Goal: Task Accomplishment & Management: Manage account settings

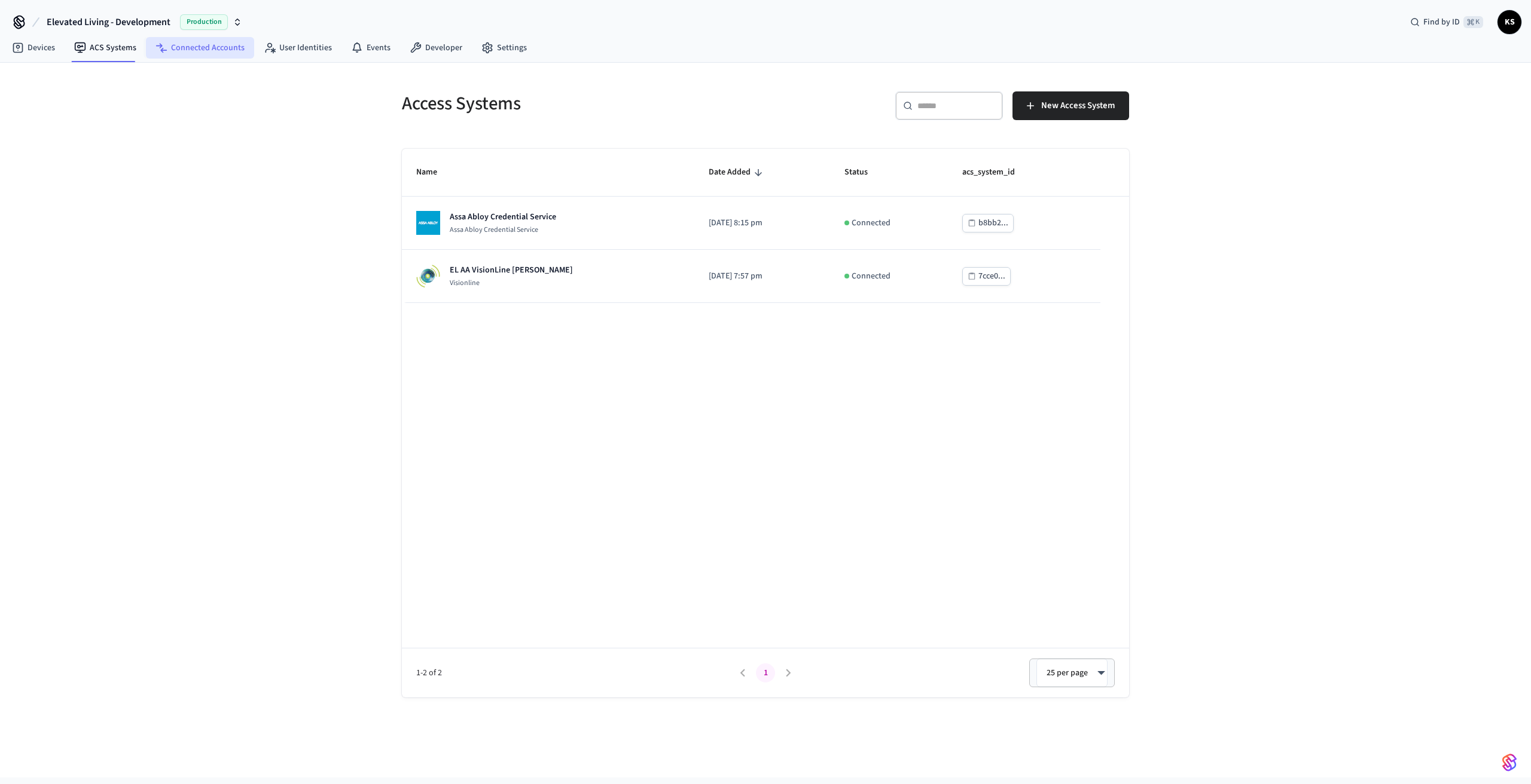
click at [201, 54] on link "Connected Accounts" at bounding box center [200, 48] width 108 height 21
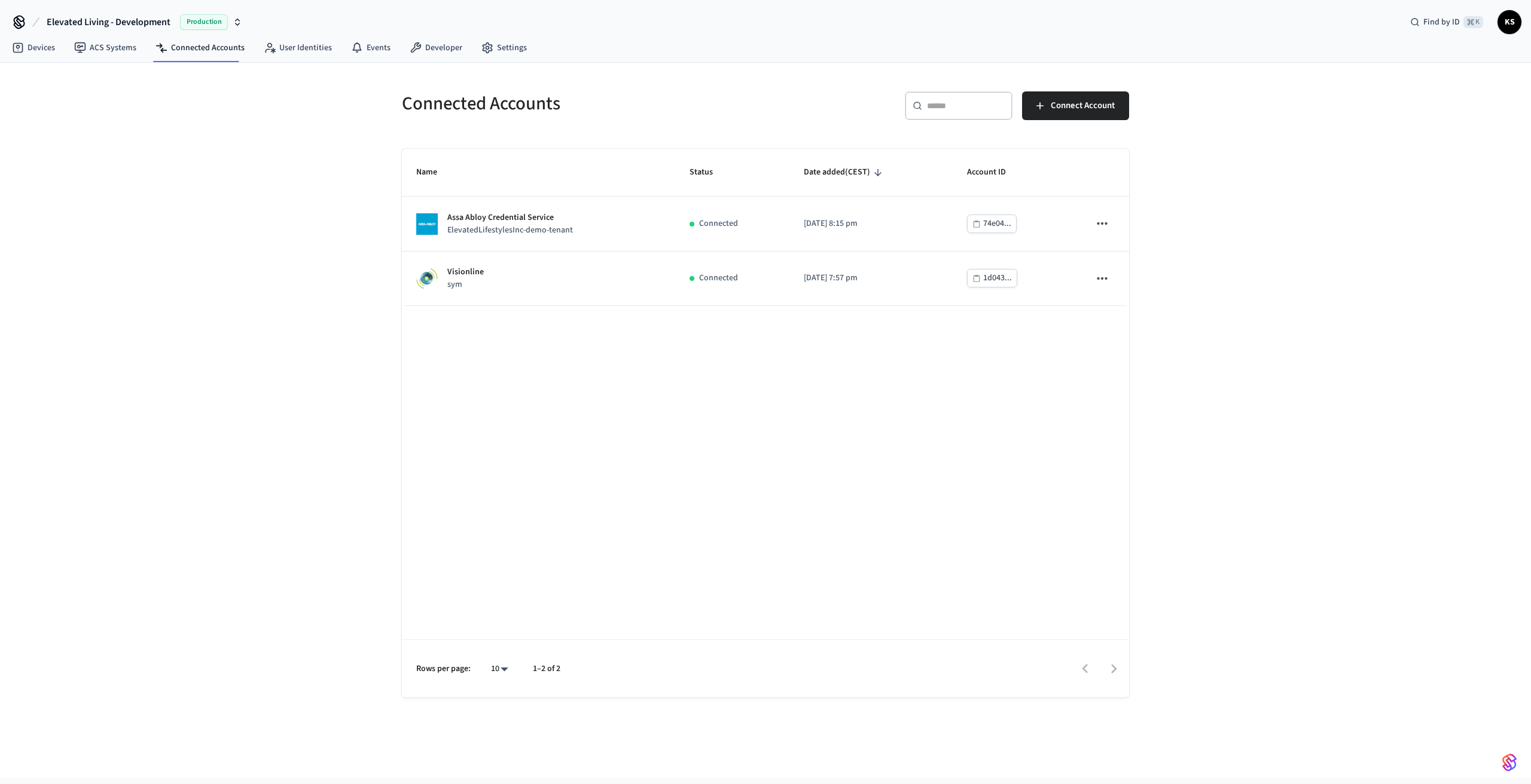
click at [238, 25] on icon "button" at bounding box center [237, 24] width 4 height 2
click at [146, 99] on div "ElevateOS Sandbox Sandbox" at bounding box center [156, 99] width 164 height 15
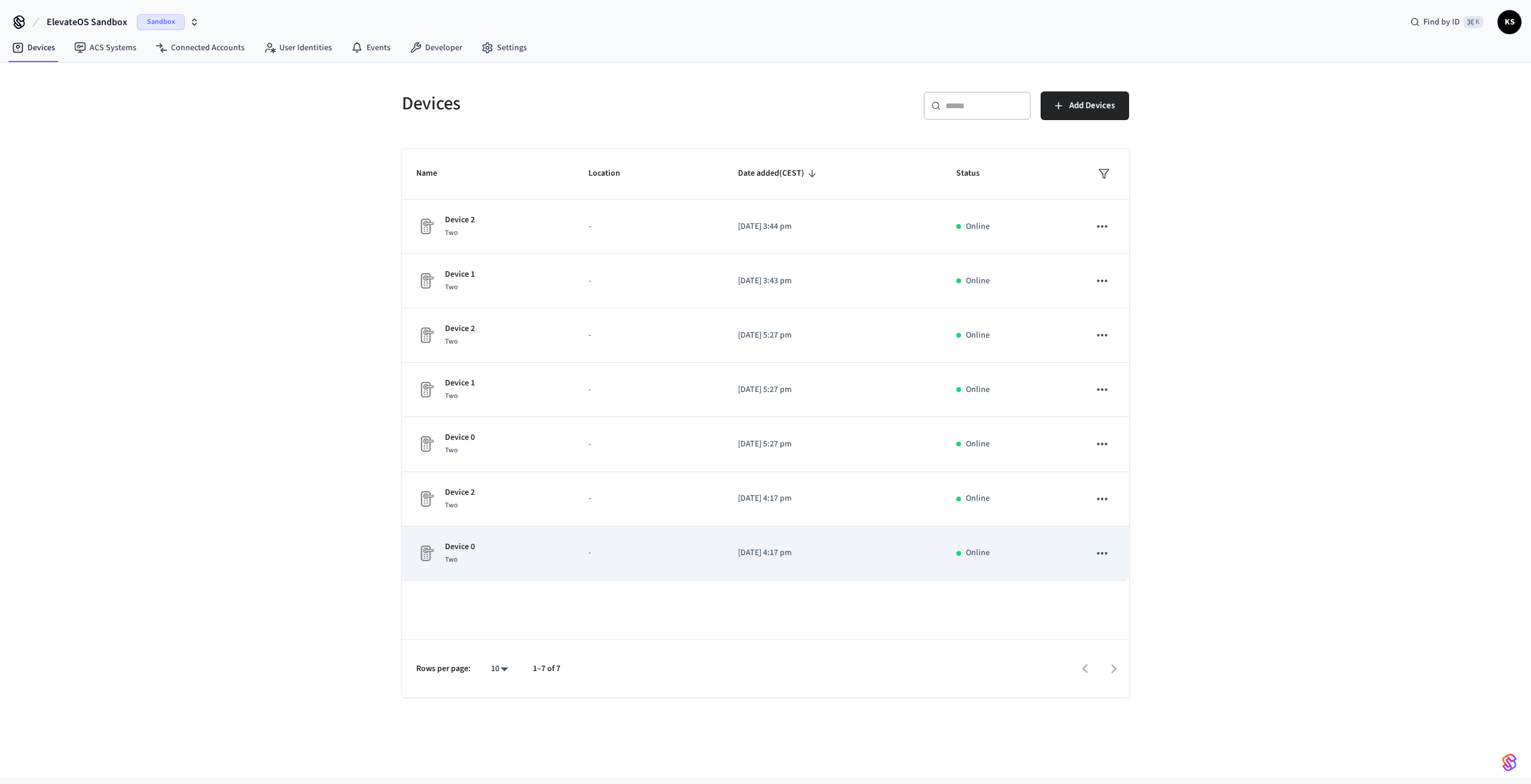
click at [1112, 556] on button "sticky table" at bounding box center [1102, 554] width 25 height 25
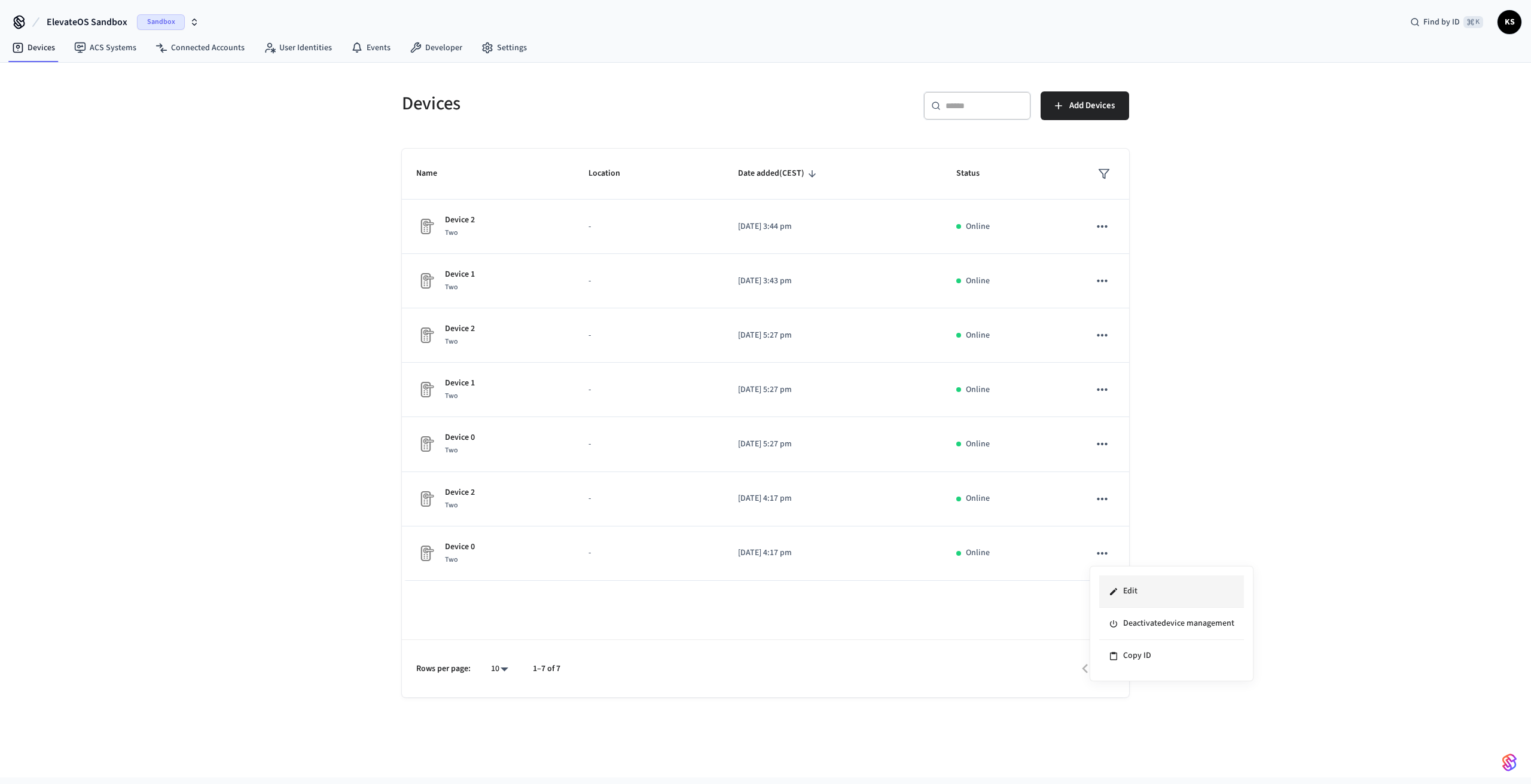
click at [1126, 586] on li "Edit" at bounding box center [1172, 592] width 144 height 32
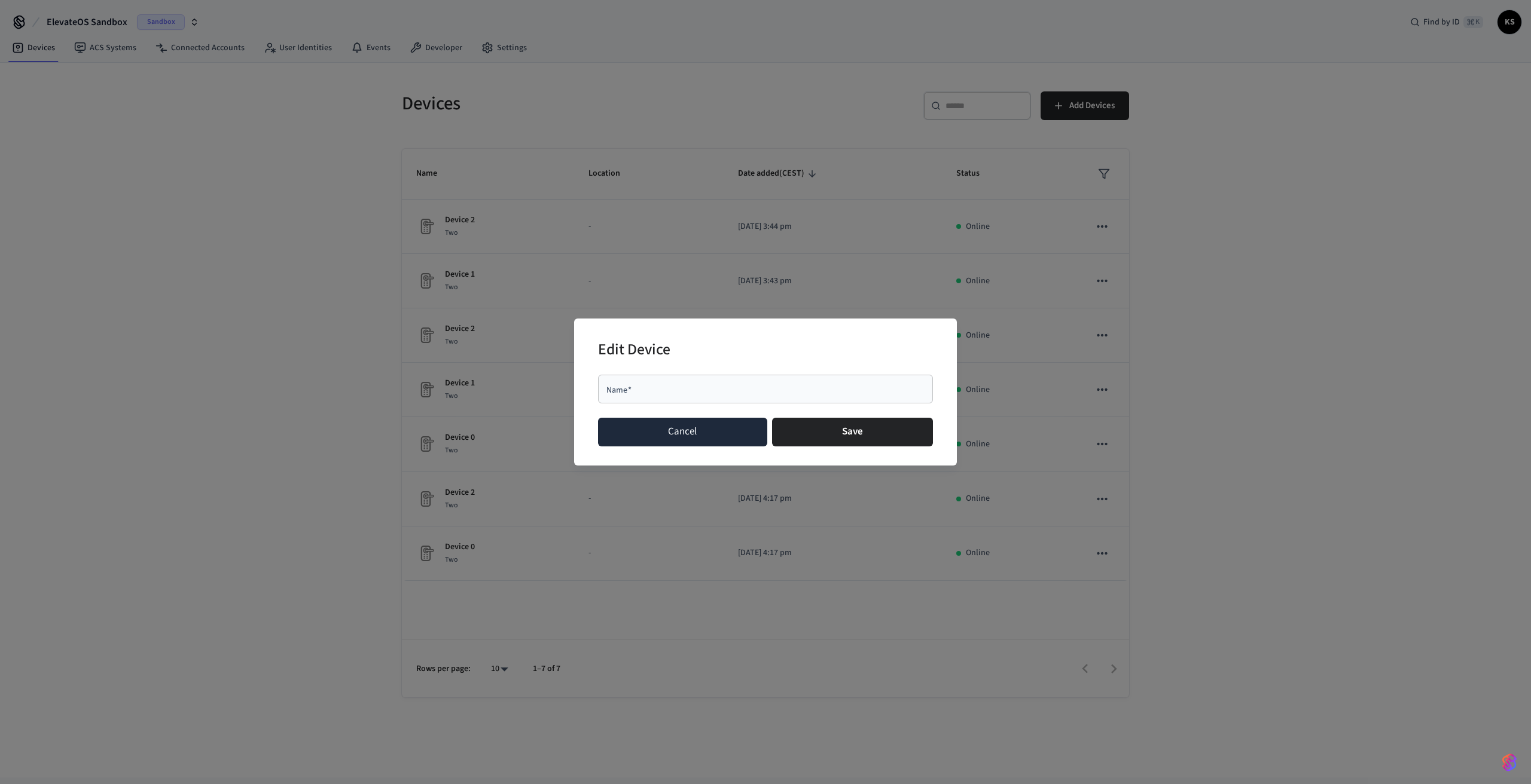
click at [704, 429] on button "Cancel" at bounding box center [682, 432] width 169 height 29
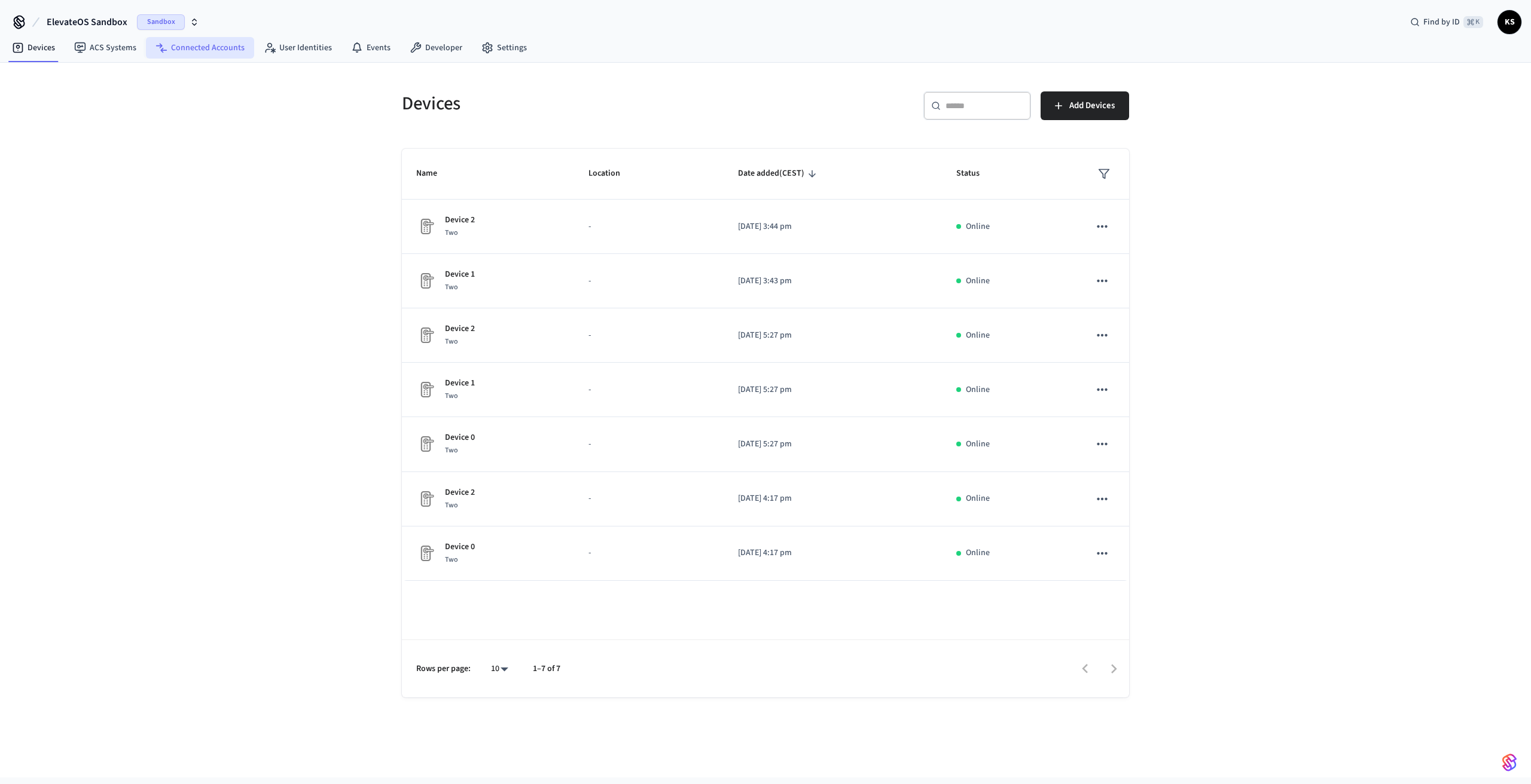
click at [172, 48] on link "Connected Accounts" at bounding box center [200, 48] width 108 height 21
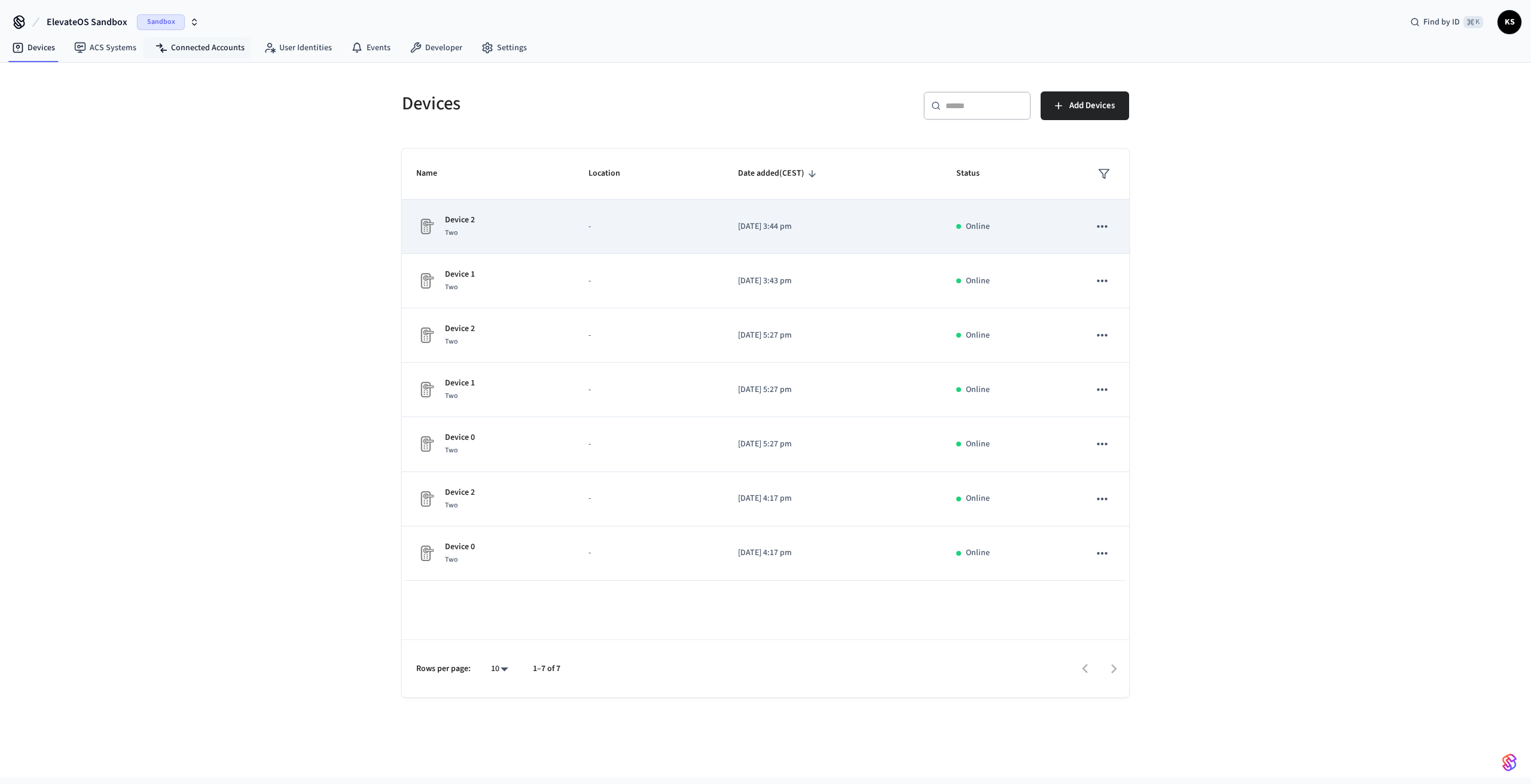
click at [1103, 229] on icon "sticky table" at bounding box center [1102, 227] width 15 height 15
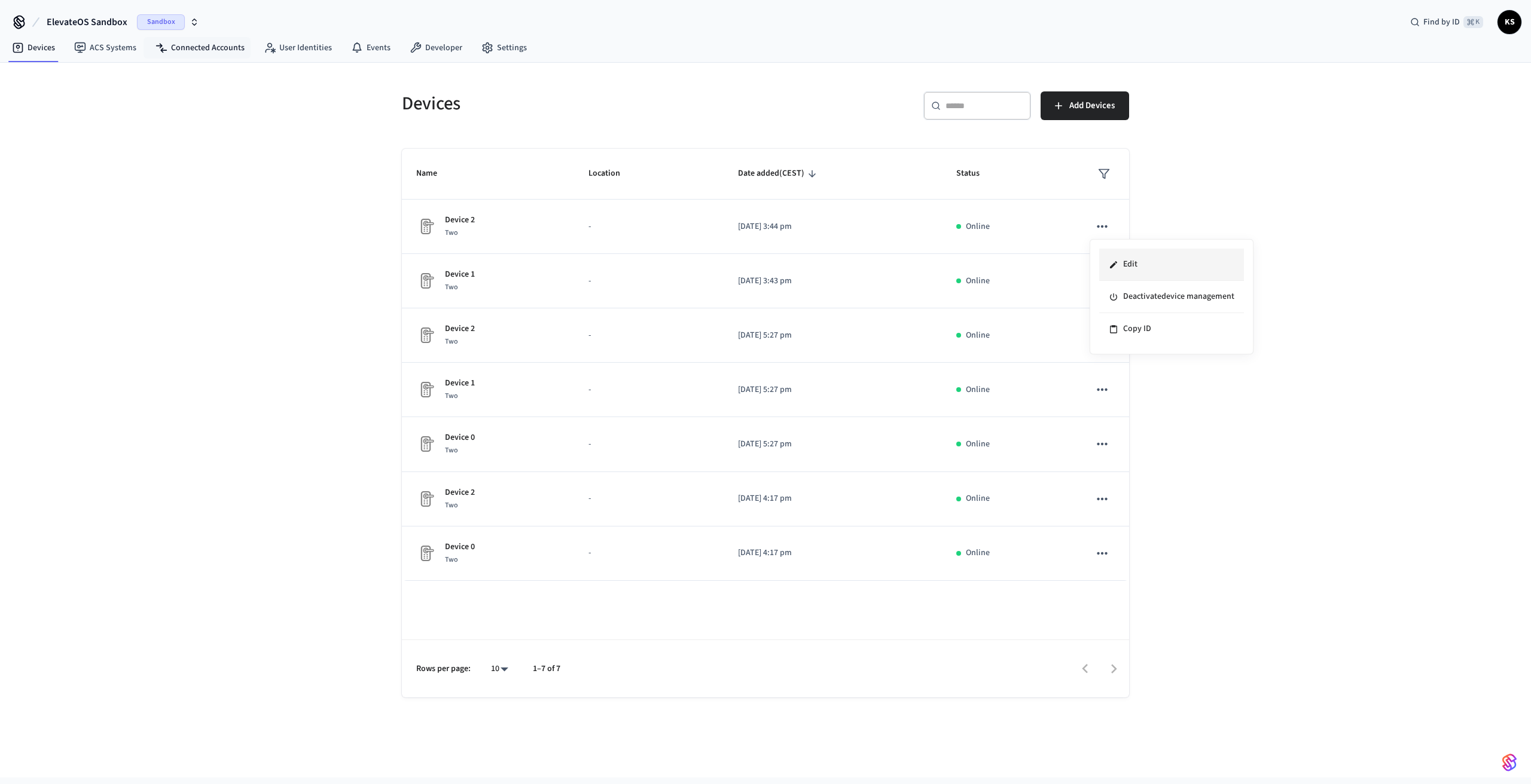
click at [1133, 259] on li "Edit" at bounding box center [1172, 265] width 144 height 32
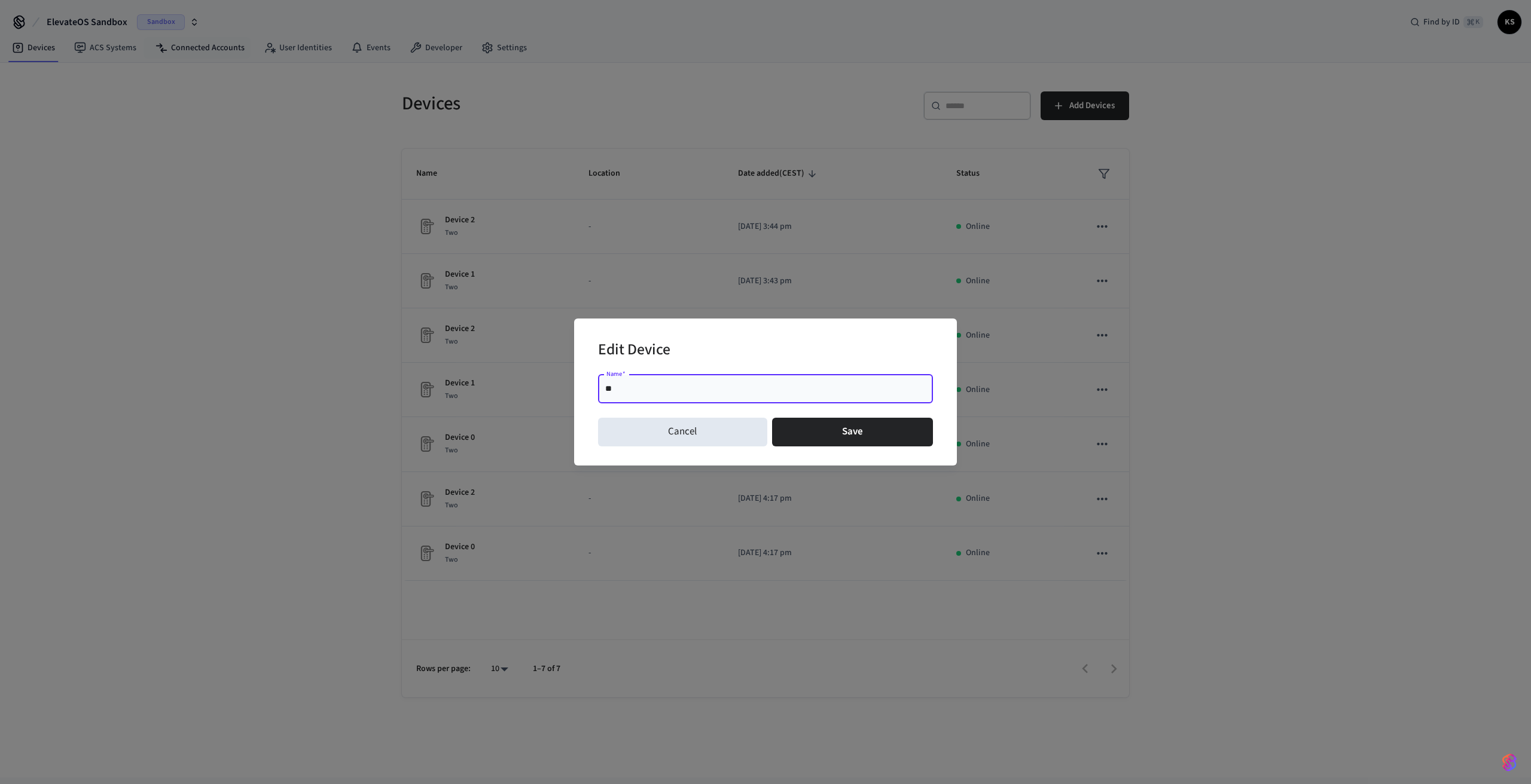
type input "*"
type input "**********"
click at [831, 435] on button "Save" at bounding box center [853, 432] width 161 height 29
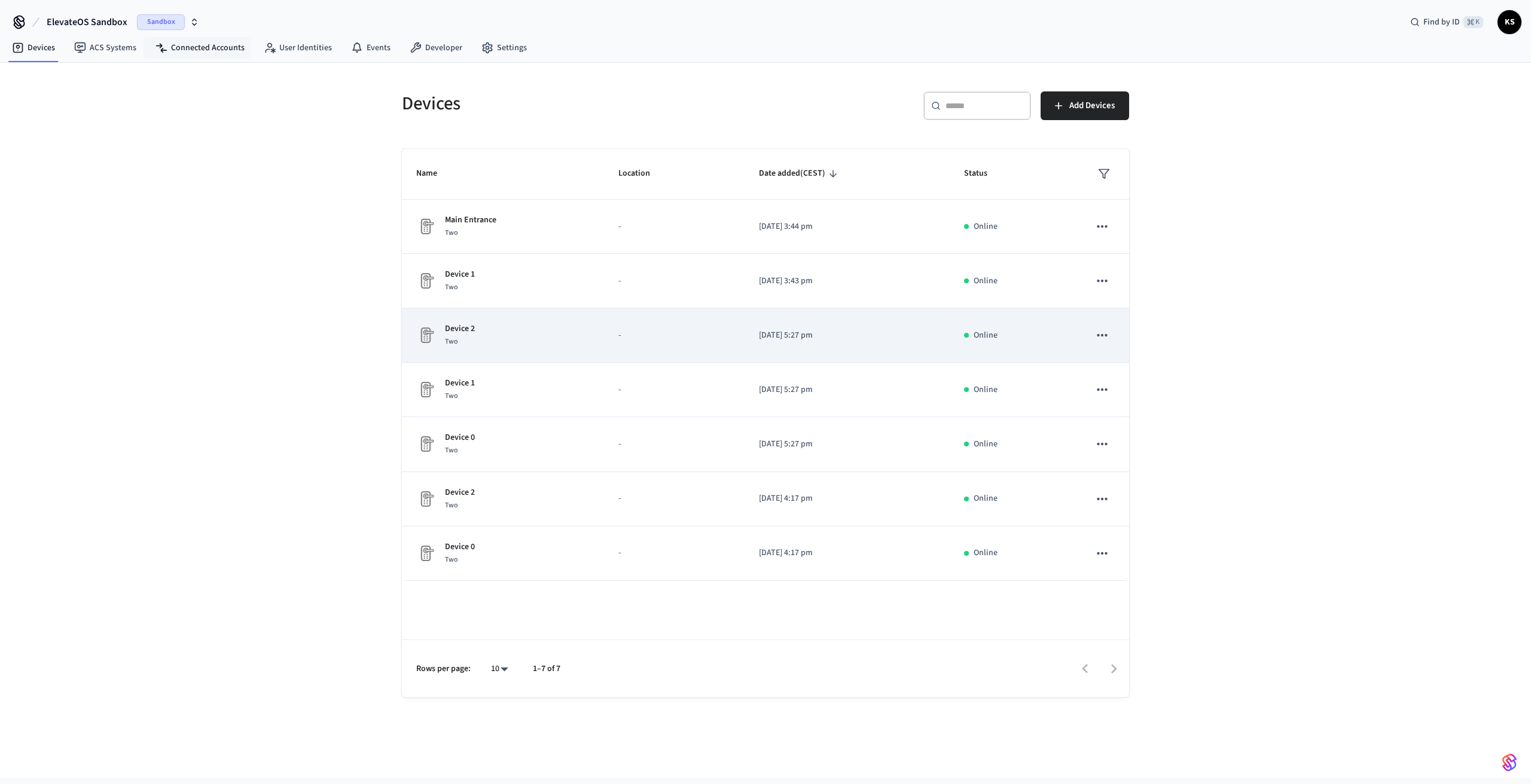
click at [1097, 335] on icon "sticky table" at bounding box center [1102, 335] width 10 height 3
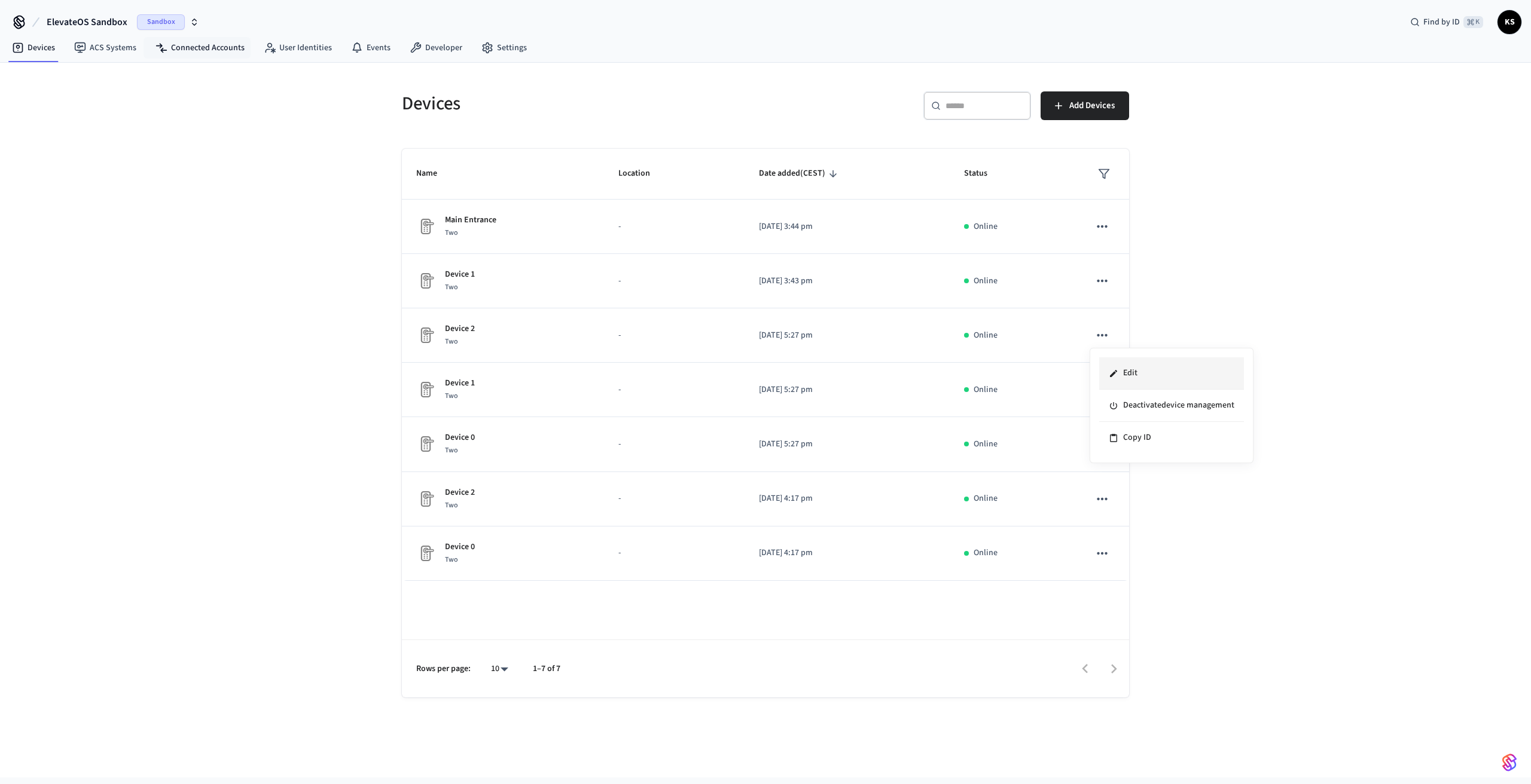
click at [1126, 372] on li "Edit" at bounding box center [1172, 374] width 144 height 32
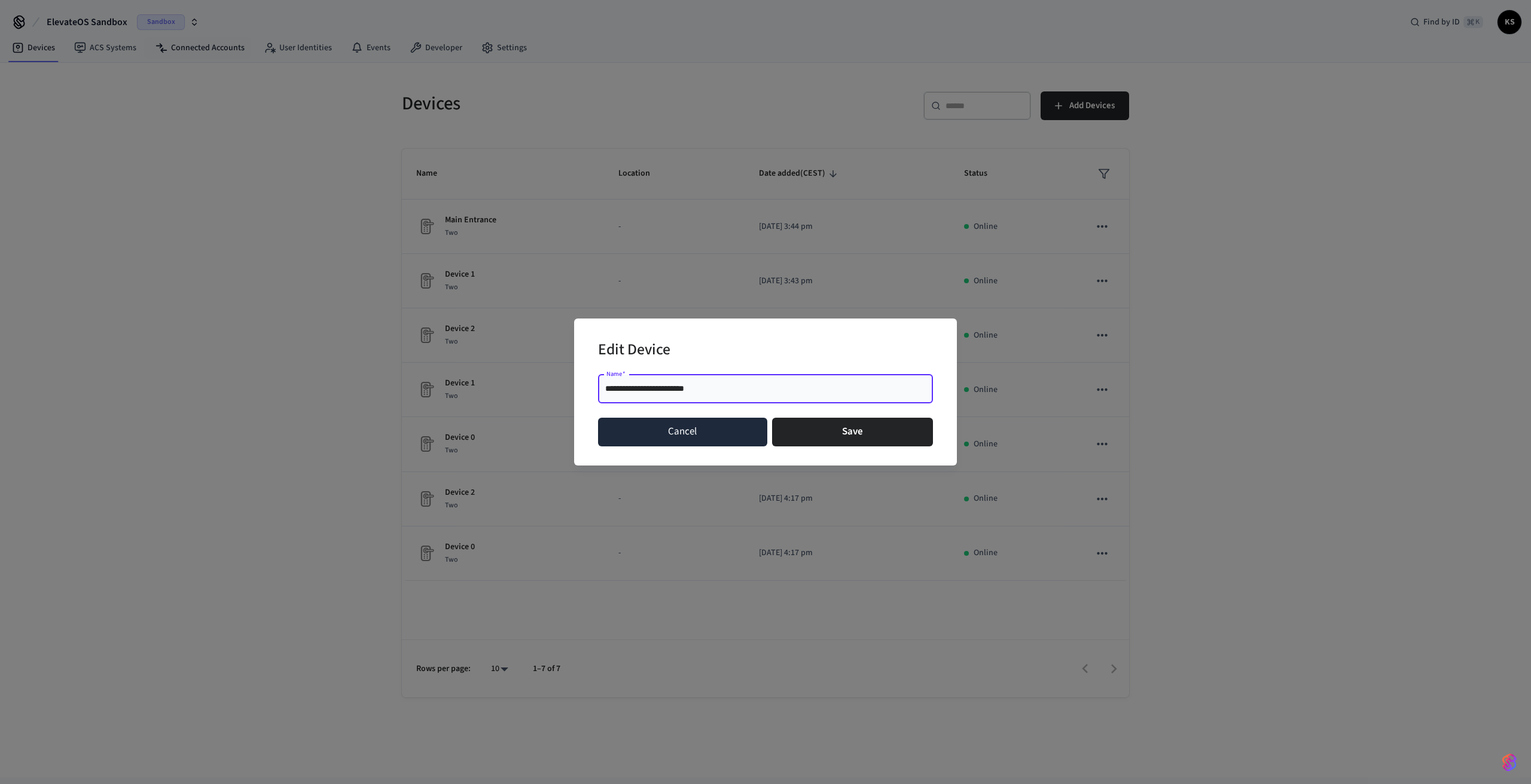
type input "**********"
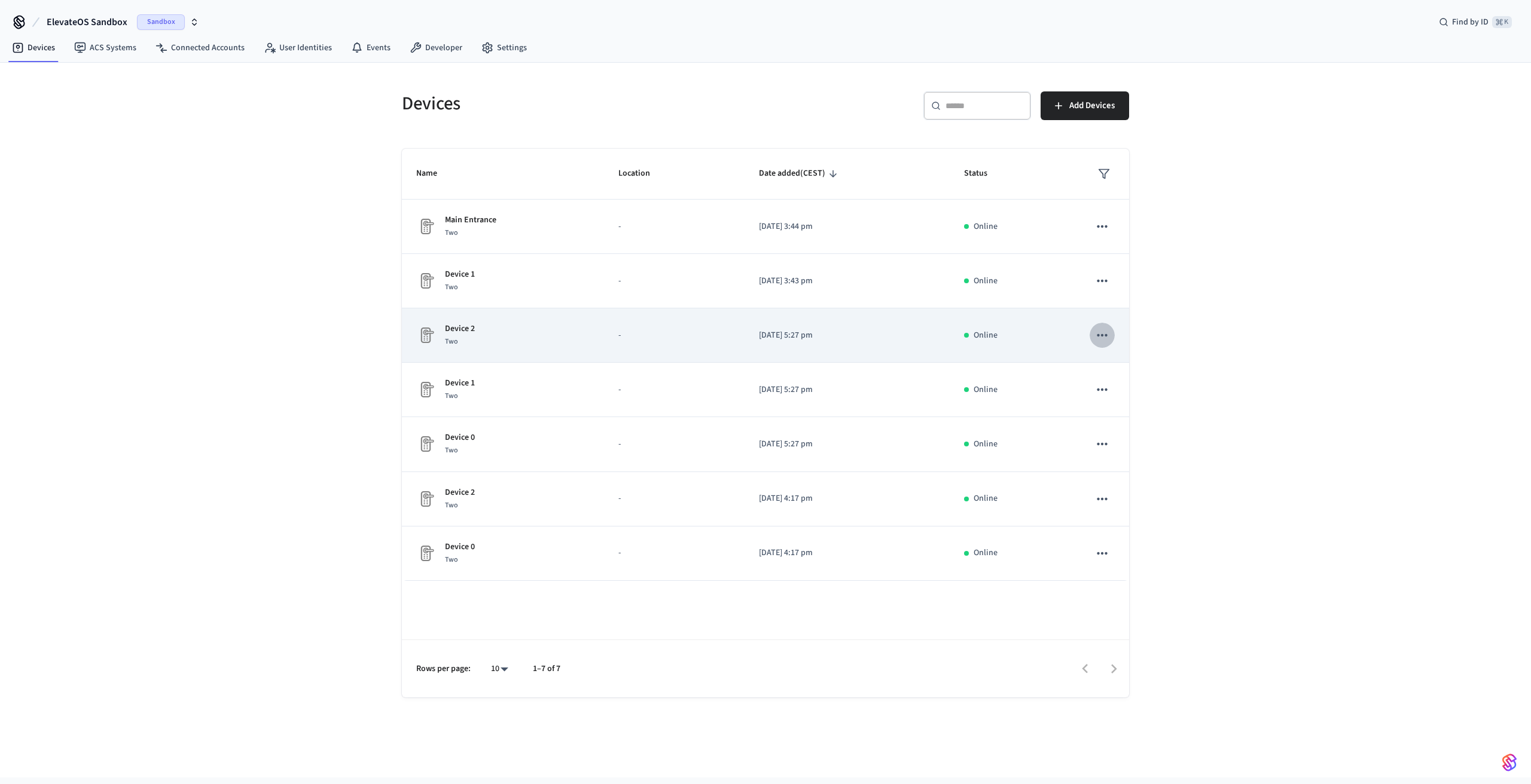
click at [1107, 335] on icon "sticky table" at bounding box center [1102, 336] width 15 height 15
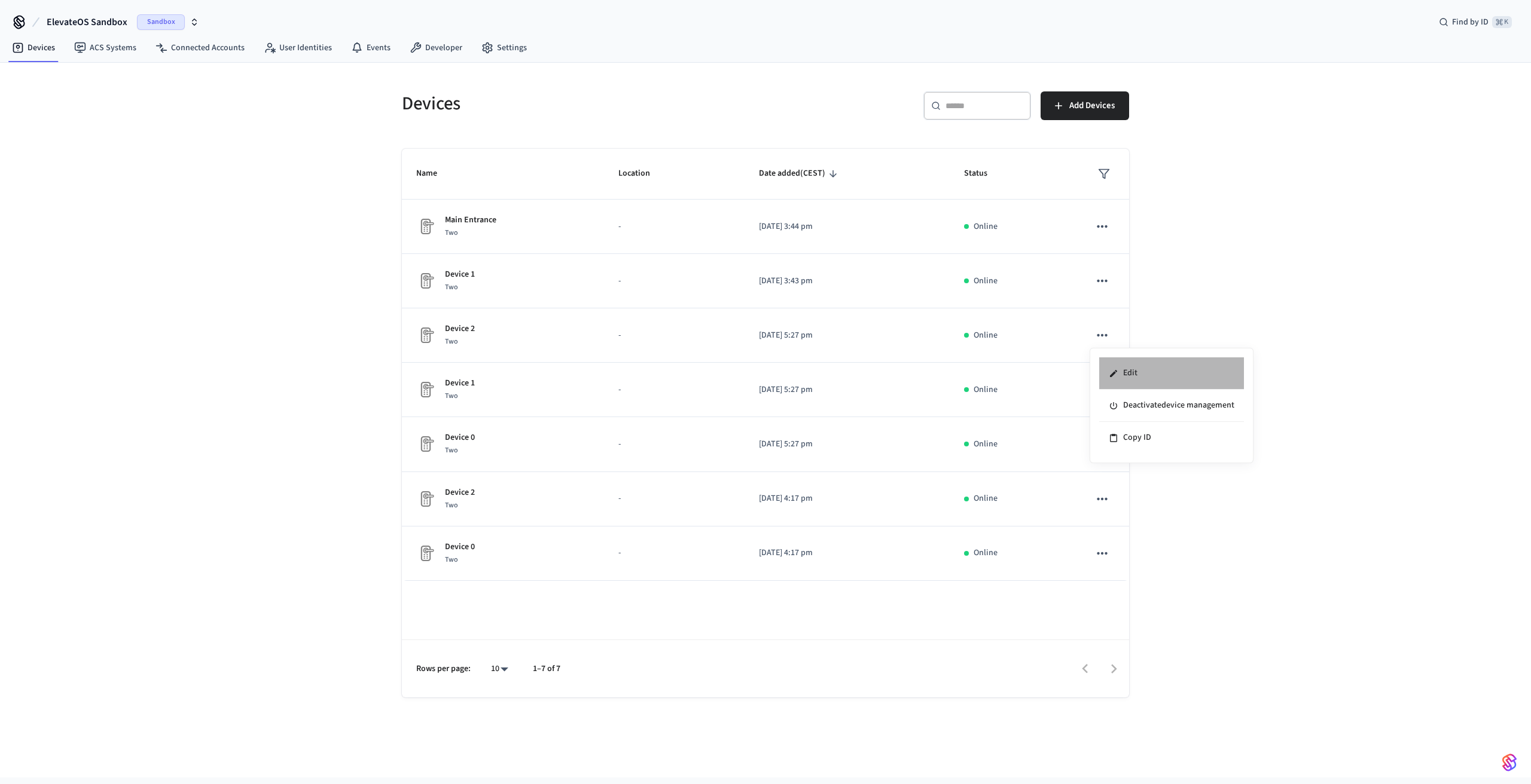
click at [1119, 370] on li "Edit" at bounding box center [1172, 374] width 144 height 32
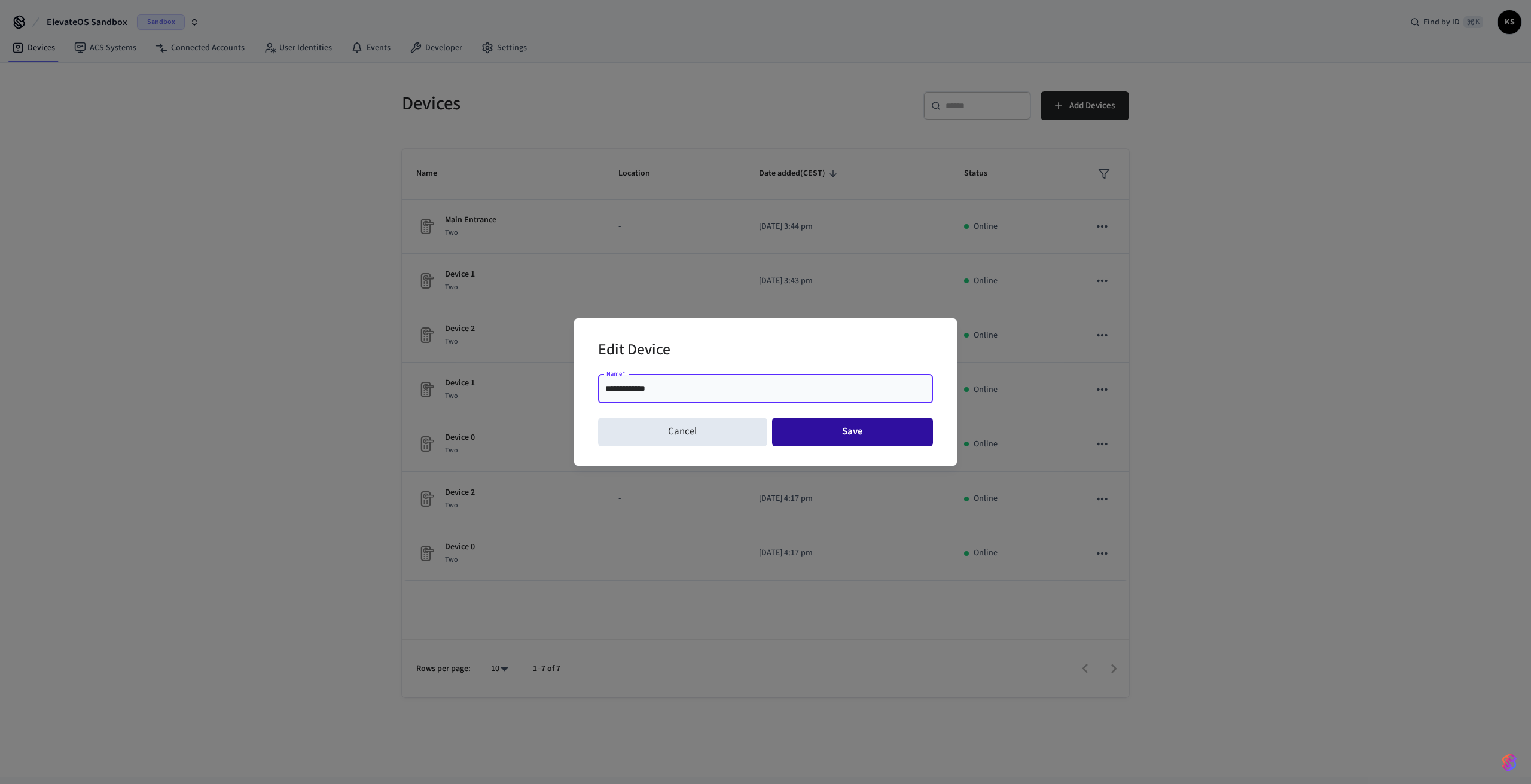
type input "**********"
click at [857, 431] on button "Save" at bounding box center [853, 432] width 161 height 29
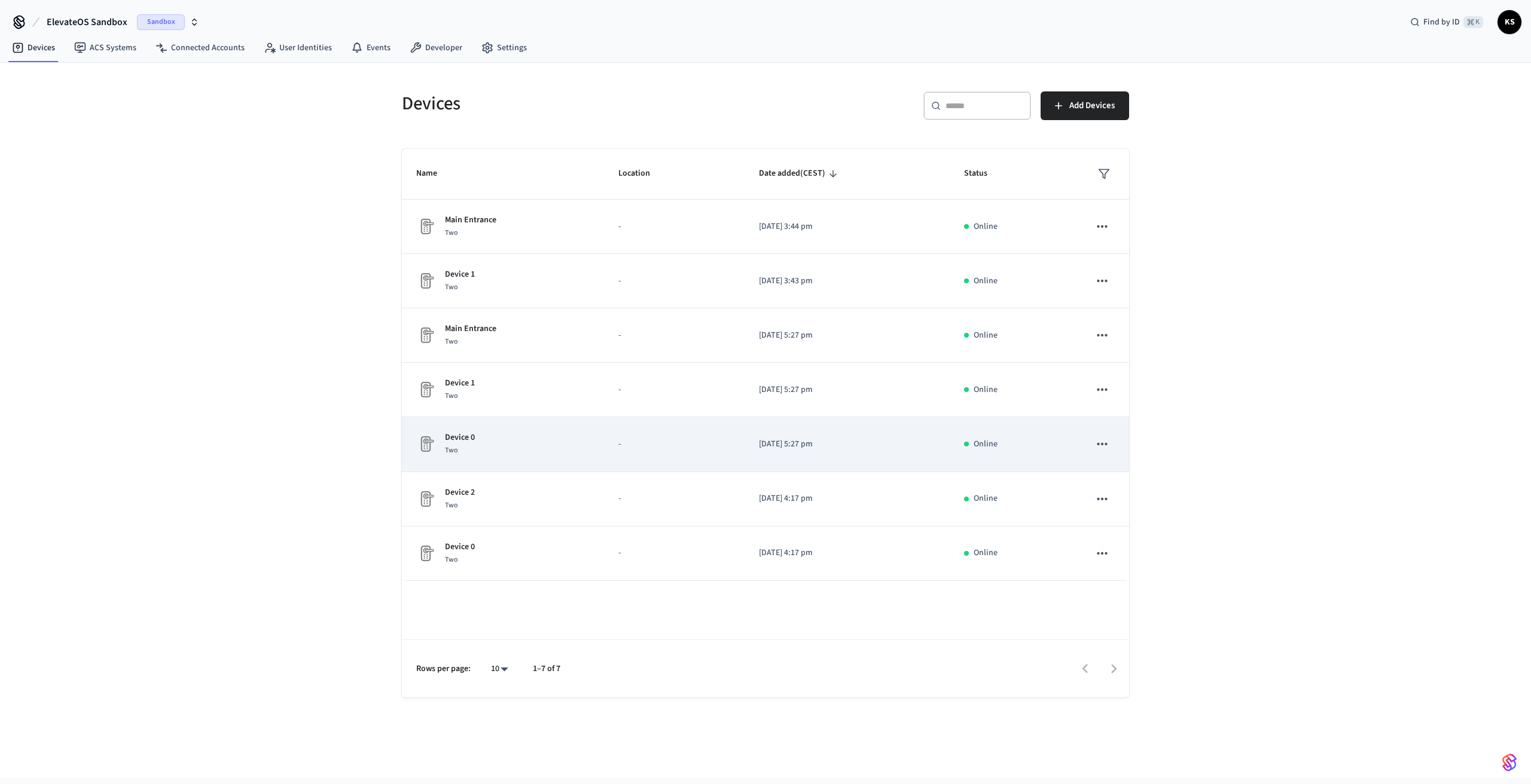
click at [1107, 442] on icon "sticky table" at bounding box center [1102, 444] width 15 height 15
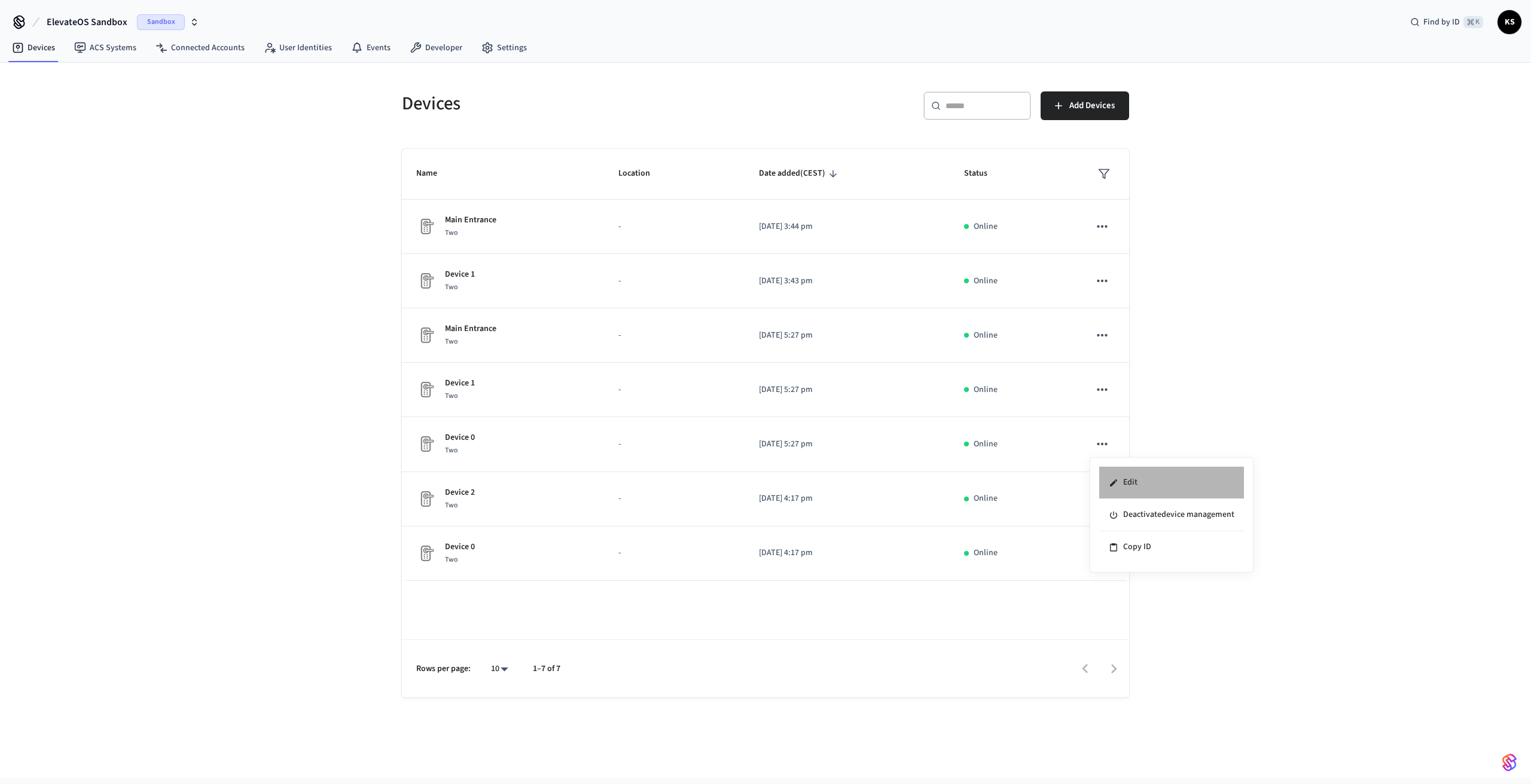
click at [1121, 482] on li "Edit" at bounding box center [1172, 483] width 144 height 32
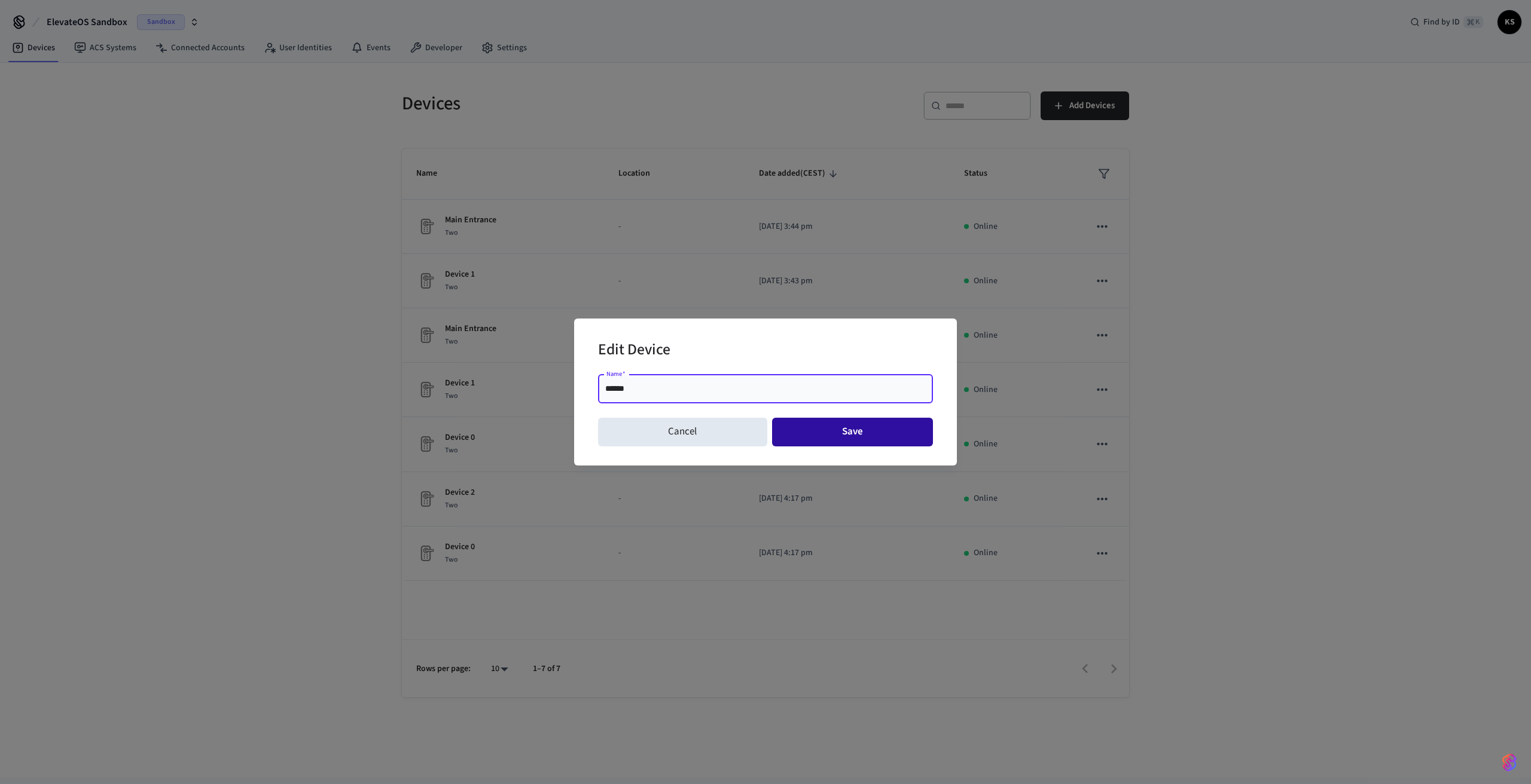
type input "******"
click at [855, 427] on button "Save" at bounding box center [853, 432] width 161 height 29
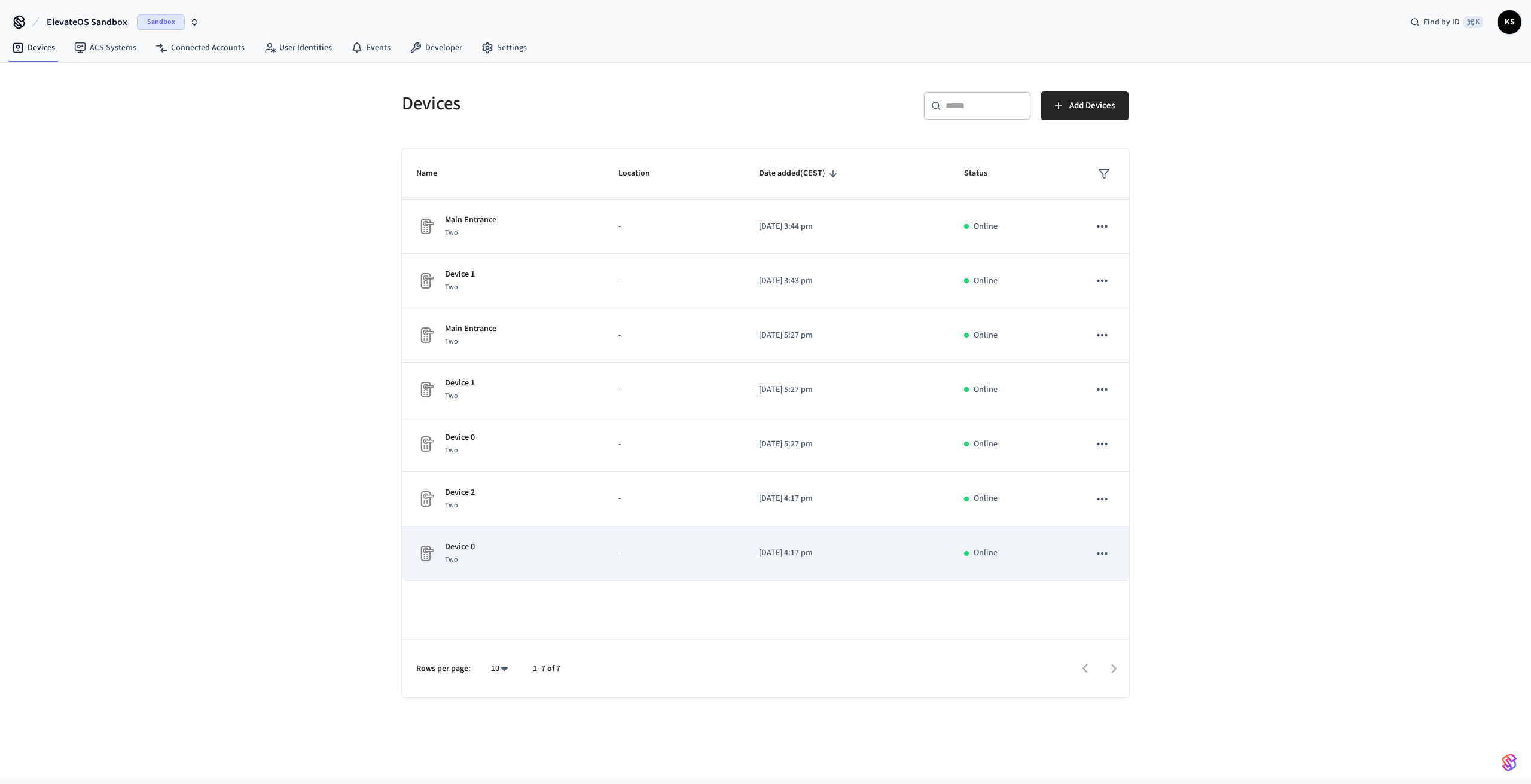
click at [1099, 552] on icon "sticky table" at bounding box center [1102, 554] width 15 height 15
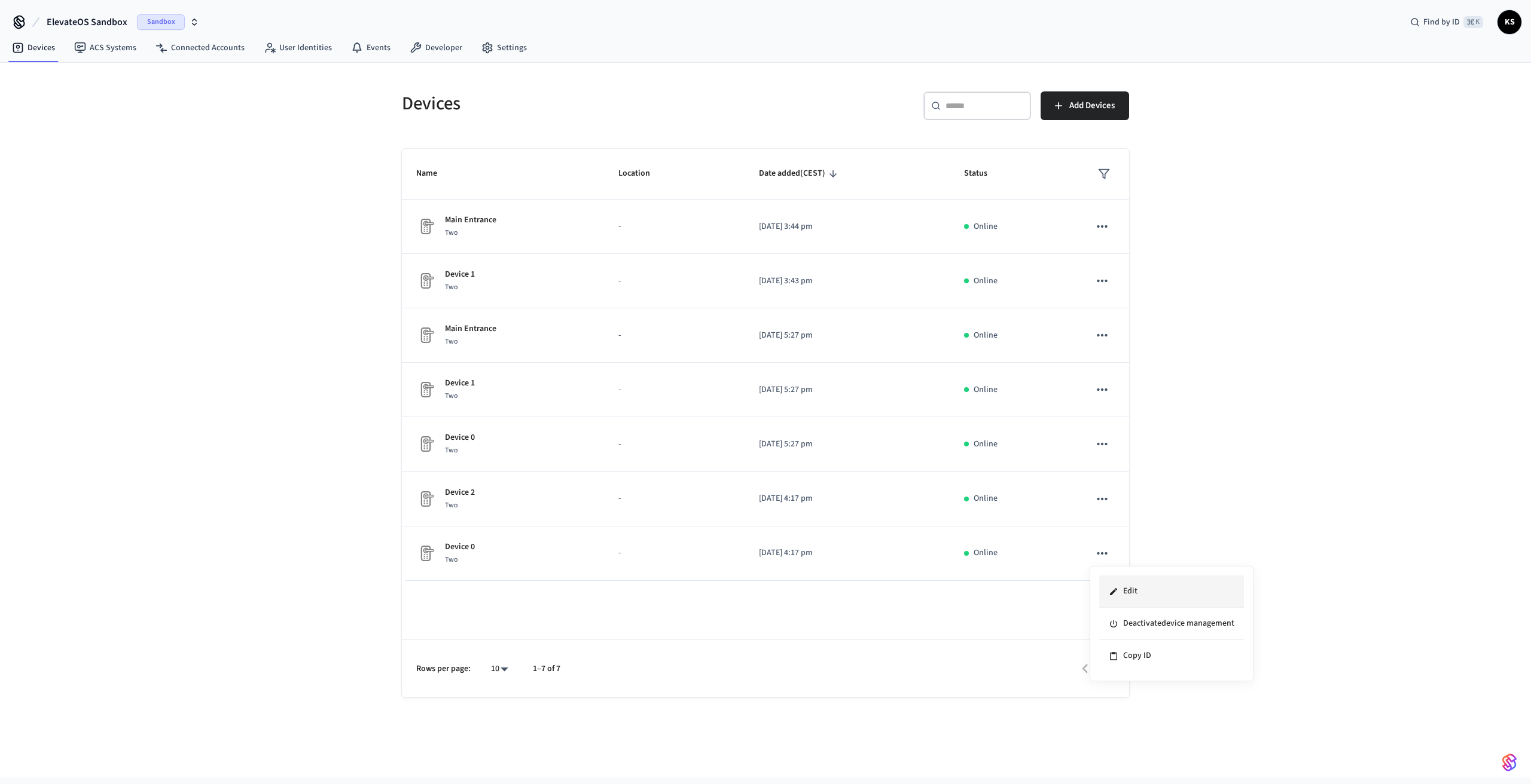
click at [1120, 590] on li "Edit" at bounding box center [1172, 592] width 144 height 32
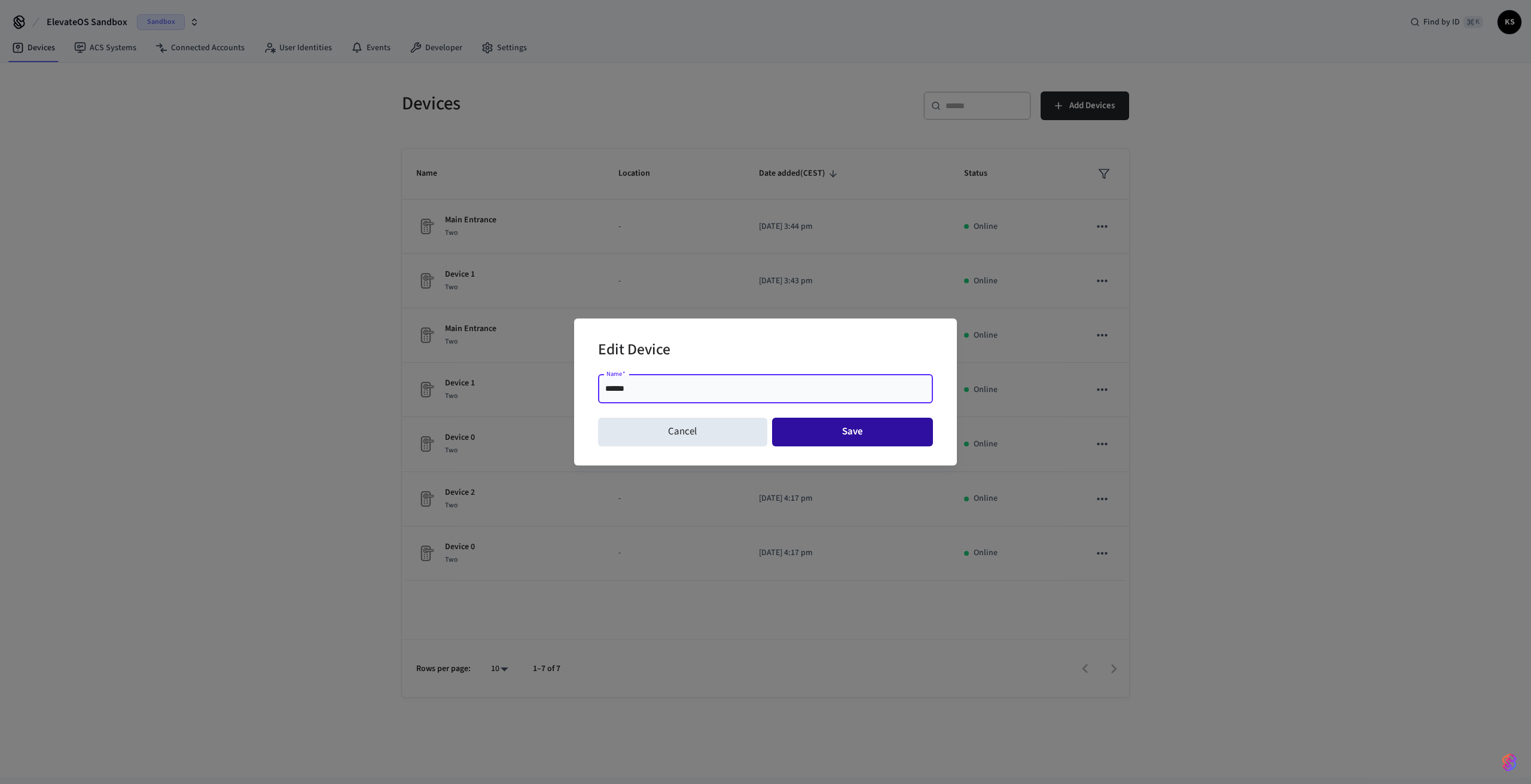
click at [847, 426] on button "Save" at bounding box center [853, 432] width 161 height 29
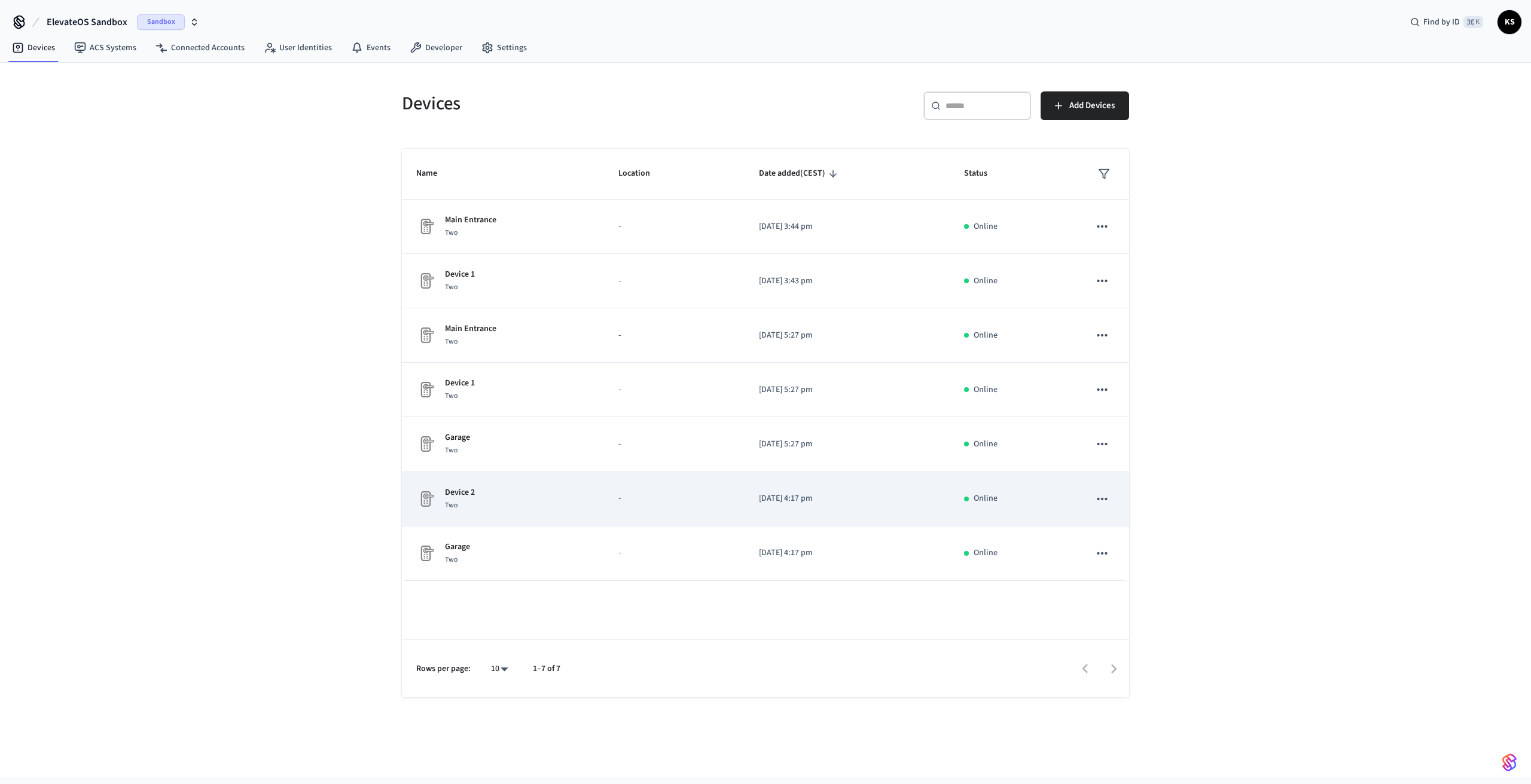
click at [1094, 494] on icon "sticky table" at bounding box center [1102, 499] width 15 height 15
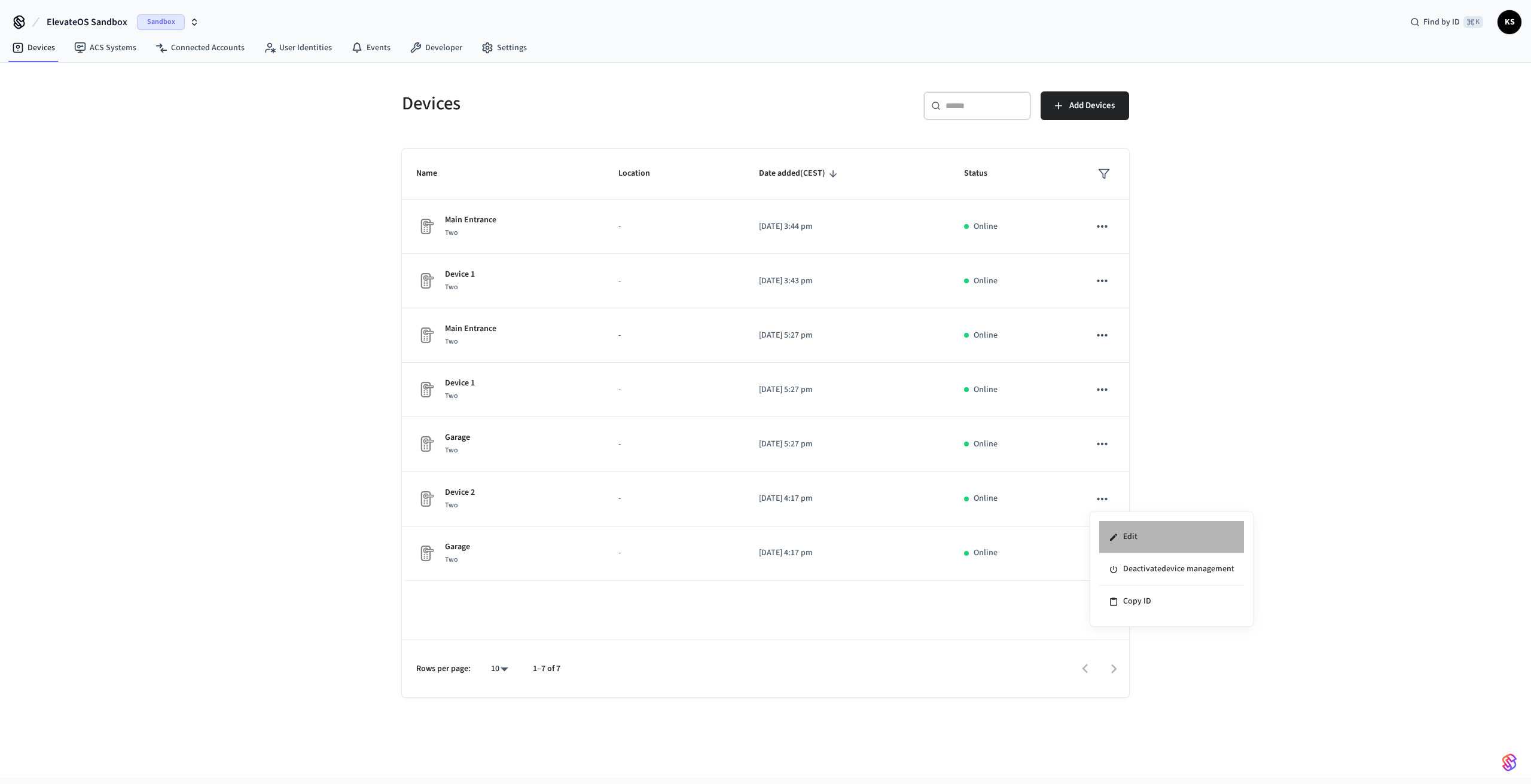
click at [1119, 528] on li "Edit" at bounding box center [1172, 538] width 144 height 32
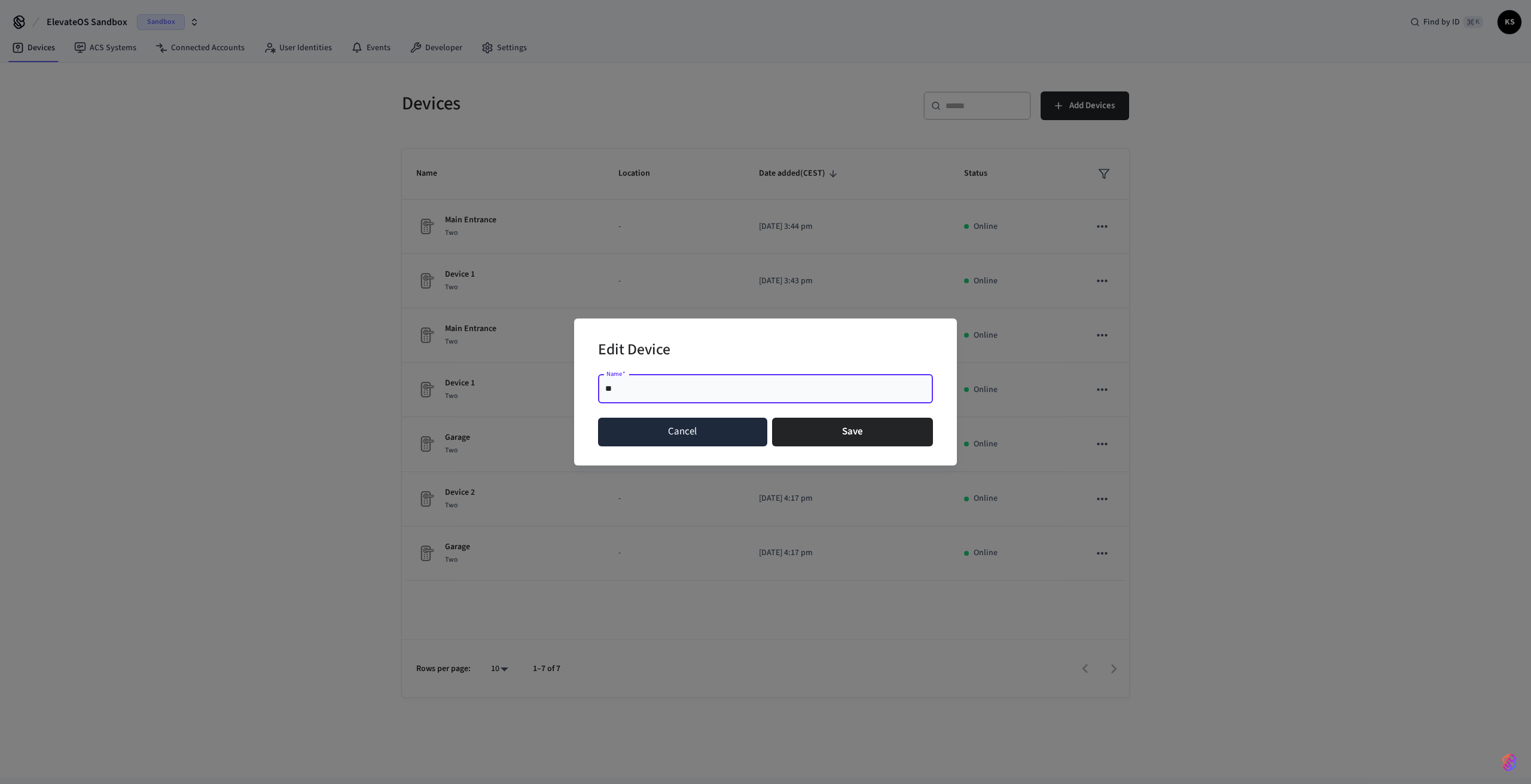
type input "**********"
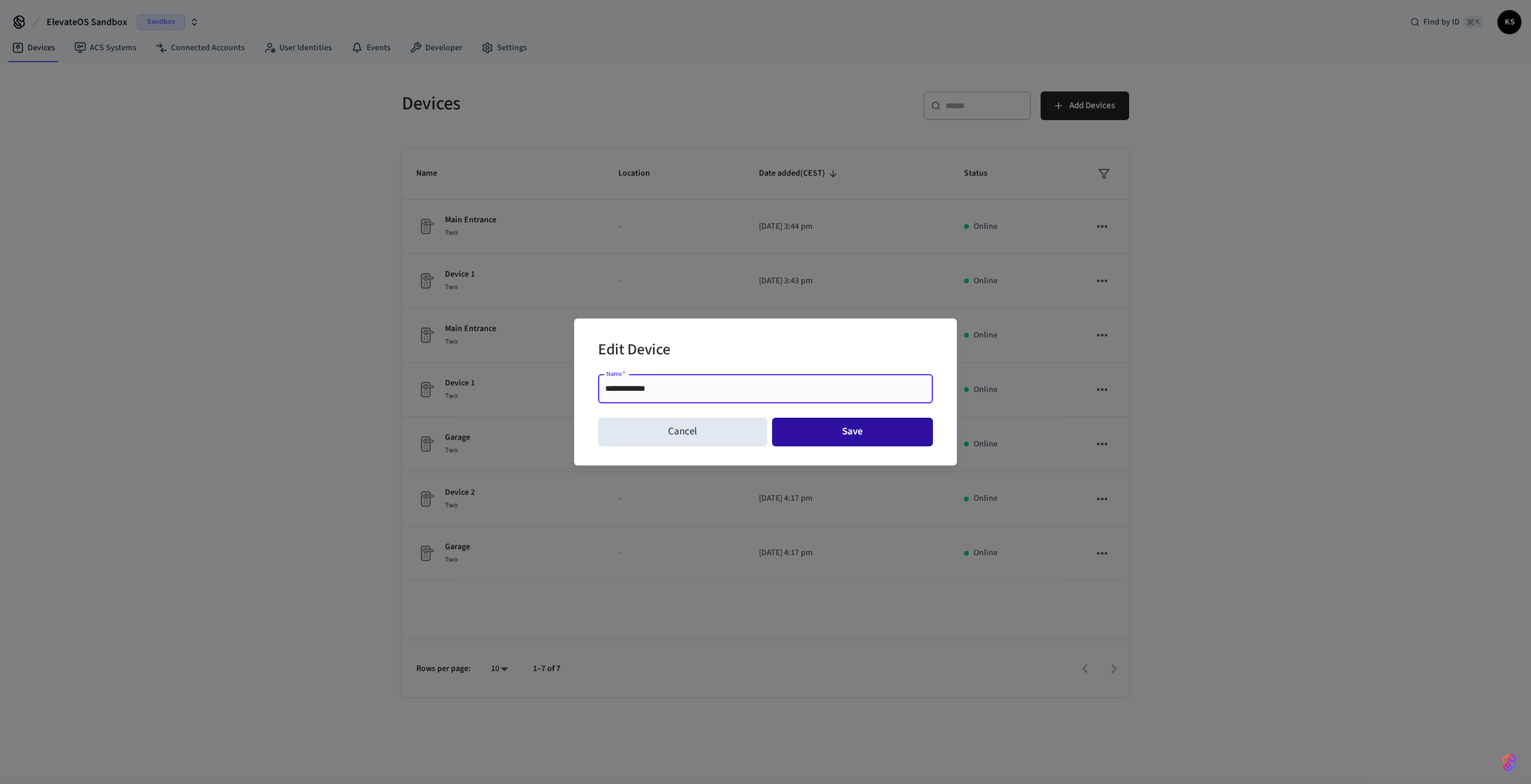
click at [817, 428] on button "Save" at bounding box center [853, 432] width 161 height 29
